Goal: Task Accomplishment & Management: Check status

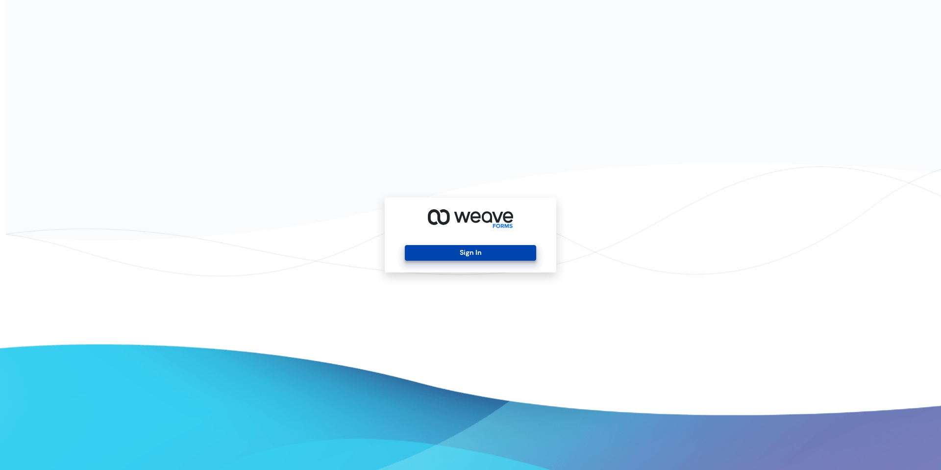
click at [472, 250] on button "Sign In" at bounding box center [470, 253] width 131 height 16
